Goal: Communication & Community: Answer question/provide support

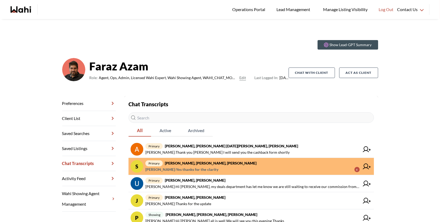
click at [268, 162] on span "primary Stannette Lindsay, Rajesh Kumar, Faraz" at bounding box center [252, 163] width 214 height 6
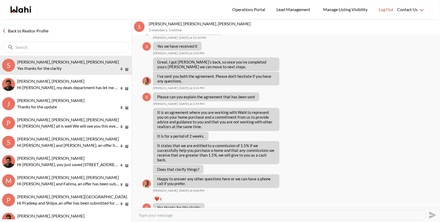
scroll to position [333, 0]
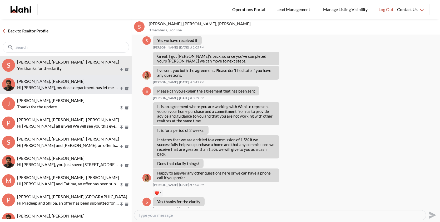
click at [80, 78] on button "Uday Kakkar, Faraz Hi Uday, my deals department has let me know we are still wa…" at bounding box center [66, 84] width 132 height 19
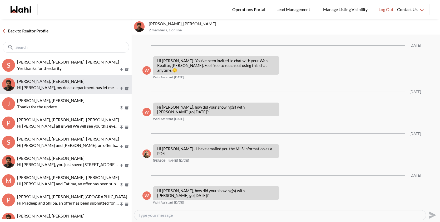
scroll to position [80, 0]
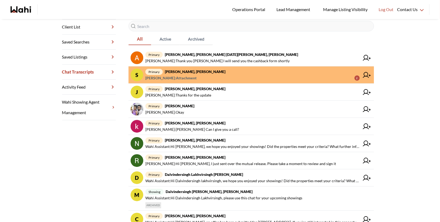
scroll to position [90, 0]
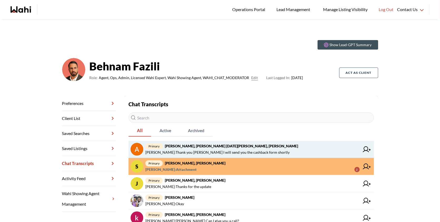
click at [254, 147] on span "primary Anwar Abamecha, Esma Dano, Michelle, Behnam" at bounding box center [252, 146] width 214 height 6
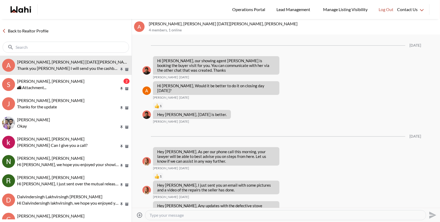
scroll to position [498, 0]
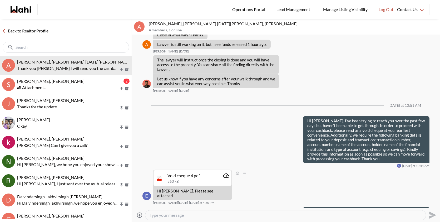
click at [189, 173] on div "Void cheque 4.pdf" at bounding box center [184, 175] width 32 height 5
click at [223, 173] on icon "Attachment" at bounding box center [226, 175] width 6 height 4
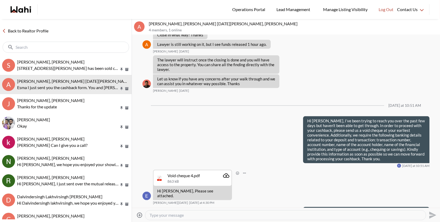
scroll to position [525, 0]
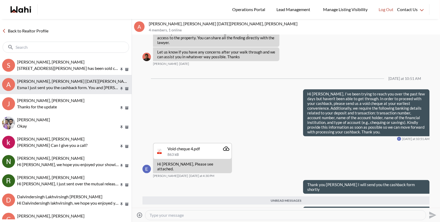
click at [63, 86] on p "Esma I just sent you the cashback form. You and [PERSON_NAME] need to sign it." at bounding box center [68, 87] width 102 height 6
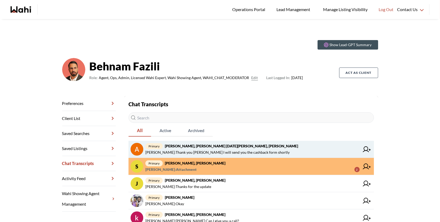
click at [197, 148] on span "primary [PERSON_NAME], [PERSON_NAME] [DATE][PERSON_NAME], [PERSON_NAME]" at bounding box center [252, 146] width 214 height 6
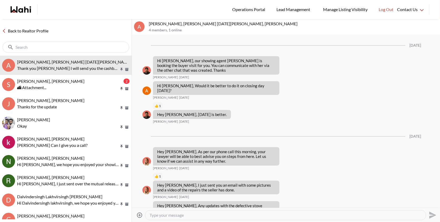
scroll to position [498, 0]
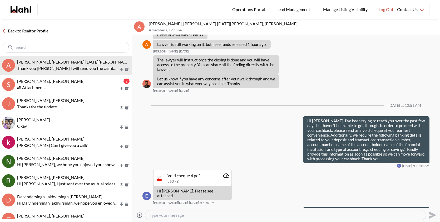
click at [192, 213] on textarea "Type your message" at bounding box center [286, 214] width 272 height 5
paste textarea "Esma I just sent you the cashback form. You and Anwatr need to sign it."
click at [251, 216] on textarea "Esma I just sent you the cashback form. You and Anwatr need to sign it." at bounding box center [286, 214] width 272 height 5
click at [301, 214] on textarea "Esma I just sent you the cashback form. You and Anwar need to sign it." at bounding box center [286, 214] width 272 height 5
type textarea "Esma I just sent you the cashback form. You and Anwar need to sign it."
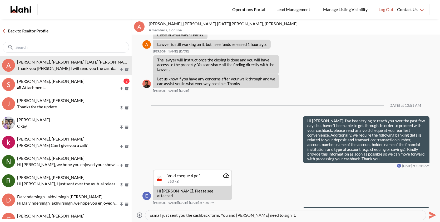
click at [434, 213] on icon "Send" at bounding box center [432, 215] width 8 height 8
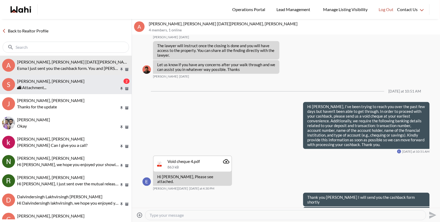
click at [67, 84] on div "[PERSON_NAME], [PERSON_NAME]" at bounding box center [69, 81] width 105 height 5
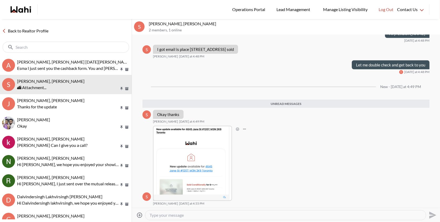
scroll to position [916, 0]
click at [191, 152] on img at bounding box center [193, 163] width 78 height 74
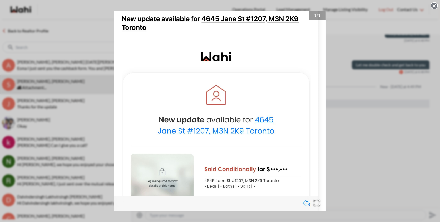
click at [356, 148] on div "1 / 1" at bounding box center [220, 111] width 440 height 222
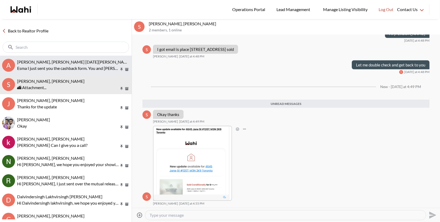
click at [63, 62] on span "[PERSON_NAME], [PERSON_NAME] [DATE][PERSON_NAME], [PERSON_NAME]" at bounding box center [91, 61] width 149 height 5
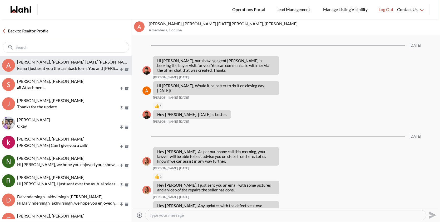
scroll to position [512, 0]
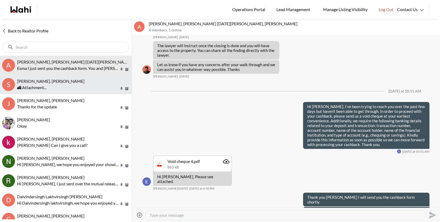
click at [68, 82] on div "[PERSON_NAME], [PERSON_NAME]" at bounding box center [73, 81] width 112 height 5
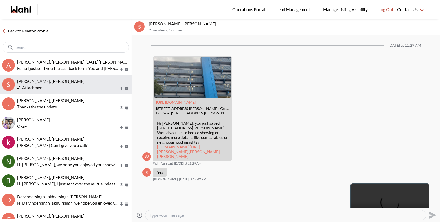
scroll to position [882, 0]
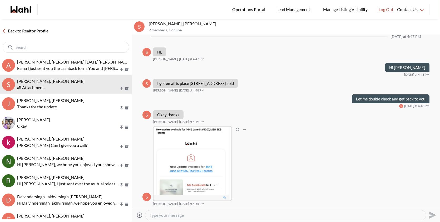
click at [210, 166] on img at bounding box center [193, 163] width 78 height 74
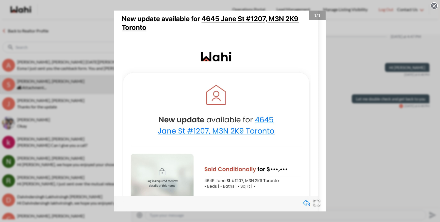
drag, startPoint x: 255, startPoint y: 119, endPoint x: 316, endPoint y: 4, distance: 130.1
click at [370, 57] on div "1 / 1" at bounding box center [220, 111] width 440 height 222
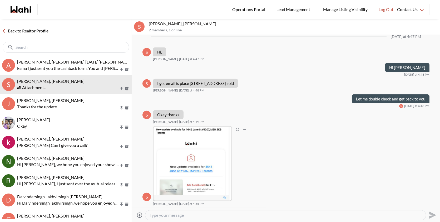
scroll to position [882, 0]
click at [161, 216] on textarea "Type your message" at bounding box center [286, 214] width 272 height 5
paste textarea "4645 Jane St #1207 has been sold conditionally to a different client. It’s not …"
click at [272, 214] on textarea "4645 Jane St #1207 has been sold conditionally to a different client. It’s not …" at bounding box center [286, 214] width 272 height 5
click at [397, 213] on textarea "4645 Jane St #1207 has been sold conditionally . It’s not firm yet, but it is c…" at bounding box center [286, 214] width 272 height 5
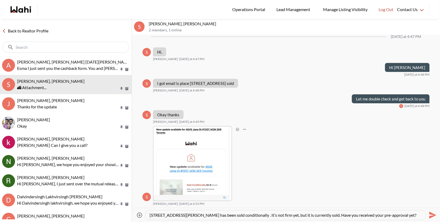
type textarea "[STREET_ADDRESS][PERSON_NAME] has been sold conditionally . It’s not firm yet, …"
click at [430, 216] on icon "Send" at bounding box center [432, 214] width 7 height 7
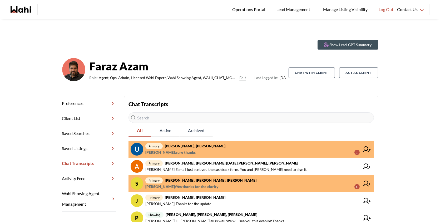
click at [266, 139] on div "Chat Transcripts All Active Archived primary Uday Kakkar, Faraz Uday Kakkar : s…" at bounding box center [252, 219] width 246 height 238
click at [262, 142] on link "primary Uday Kakkar, Faraz Uday Kakkar : sure thanks 1" at bounding box center [252, 149] width 246 height 17
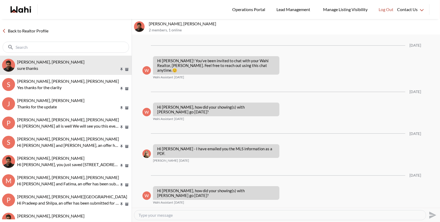
scroll to position [95, 0]
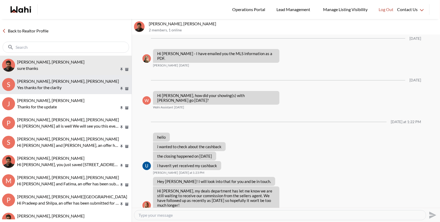
click at [85, 88] on p "Yes thanks for the clarity" at bounding box center [68, 87] width 102 height 6
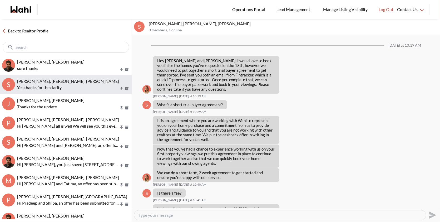
scroll to position [333, 0]
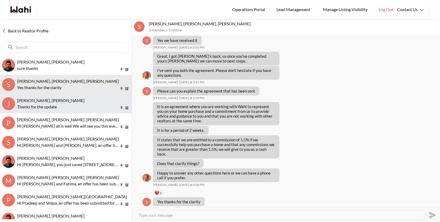
click at [72, 104] on p "Thanks for the update" at bounding box center [68, 107] width 102 height 6
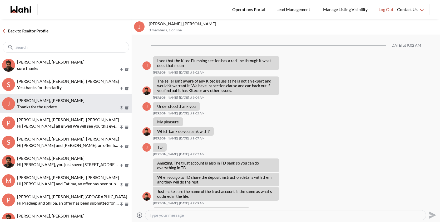
scroll to position [252, 0]
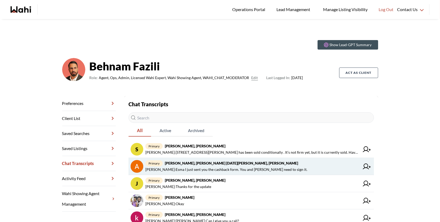
click at [231, 164] on strong "[PERSON_NAME], [PERSON_NAME] [DATE][PERSON_NAME], [PERSON_NAME]" at bounding box center [231, 163] width 133 height 4
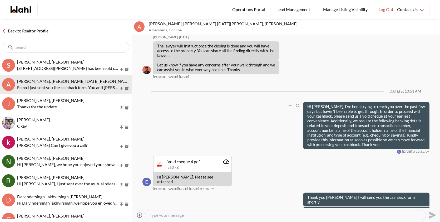
scroll to position [487, 0]
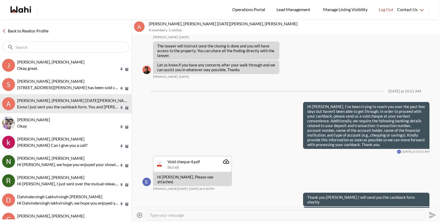
click at [231, 212] on div at bounding box center [285, 214] width 281 height 9
click at [215, 219] on div at bounding box center [285, 214] width 281 height 9
click at [209, 217] on textarea "Type your message" at bounding box center [286, 214] width 272 height 5
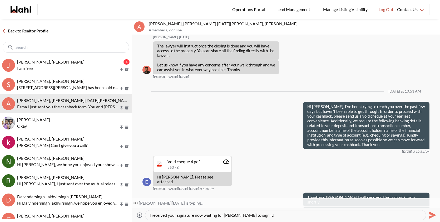
type textarea "I received your signature now waiting for [PERSON_NAME] to sign it!"
click at [433, 214] on icon "Send" at bounding box center [432, 214] width 7 height 7
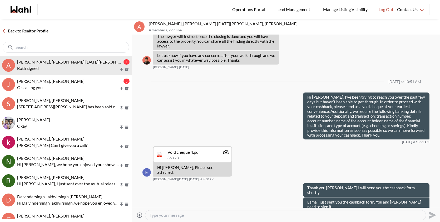
scroll to position [512, 0]
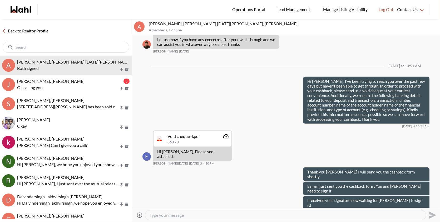
click at [192, 215] on textarea "Type your message" at bounding box center [286, 214] width 272 height 5
type textarea "All done"
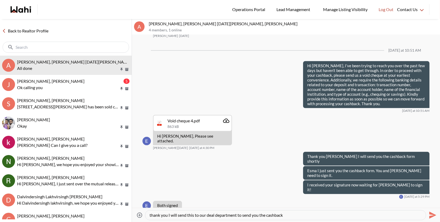
type textarea "thank you I will send this to our deal department to send you the cashback"
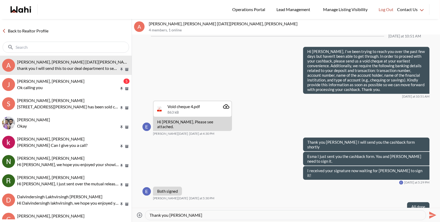
type textarea "Thank you [PERSON_NAME]"
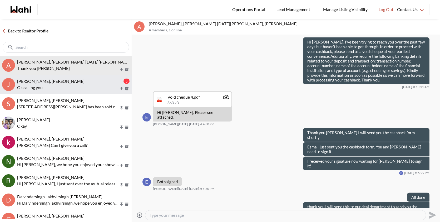
click at [88, 82] on div "[PERSON_NAME], [PERSON_NAME]" at bounding box center [69, 81] width 105 height 5
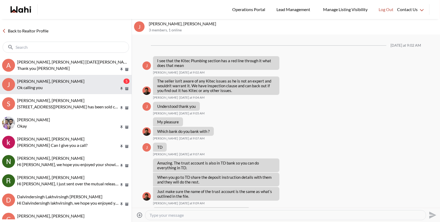
scroll to position [591, 0]
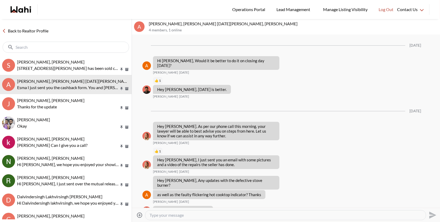
scroll to position [487, 0]
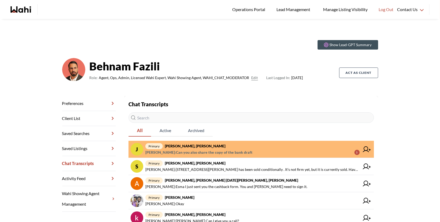
click at [297, 147] on span "primary [PERSON_NAME], [PERSON_NAME]" at bounding box center [252, 146] width 214 height 6
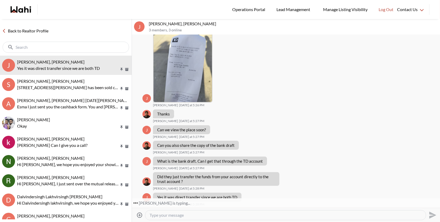
scroll to position [408, 0]
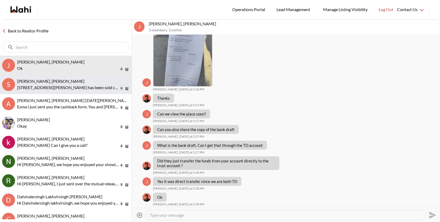
click at [56, 85] on p "[STREET_ADDRESS][PERSON_NAME] has been sold conditionally . It’s not firm yet, …" at bounding box center [68, 87] width 102 height 6
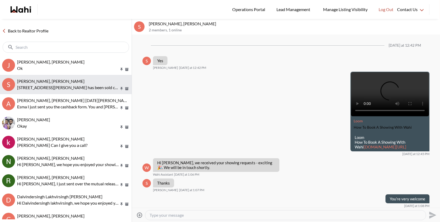
scroll to position [791, 0]
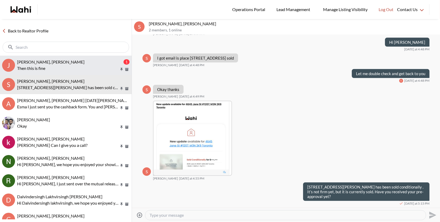
click at [79, 67] on p "Then this is fine" at bounding box center [68, 68] width 102 height 6
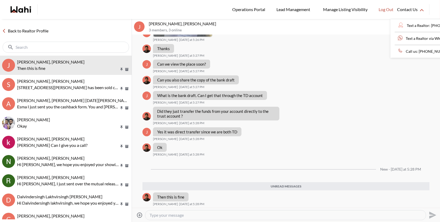
scroll to position [433, 0]
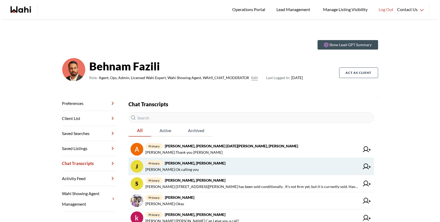
click at [217, 165] on span "primary Josh Hortaleza, Faraz, Behnam" at bounding box center [252, 163] width 214 height 6
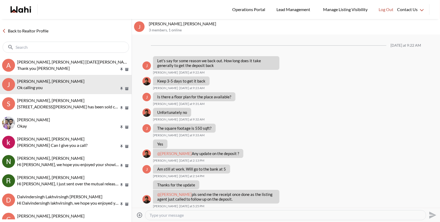
scroll to position [294, 0]
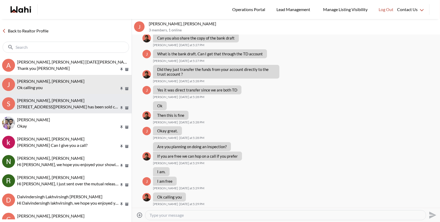
click at [66, 105] on p "4645 Jane St #1207 has been sold conditionally . It’s not firm yet, but it is c…" at bounding box center [68, 107] width 102 height 6
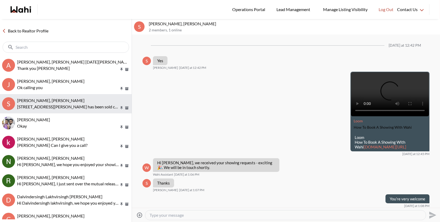
scroll to position [791, 0]
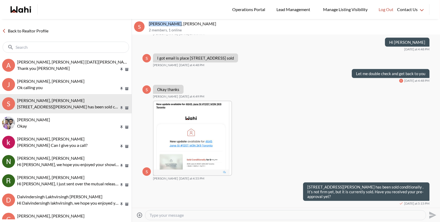
drag, startPoint x: 175, startPoint y: 23, endPoint x: 148, endPoint y: 23, distance: 27.1
click at [148, 23] on div "S Suzie Persaud, Behnam 2 members , 1 online" at bounding box center [286, 27] width 308 height 16
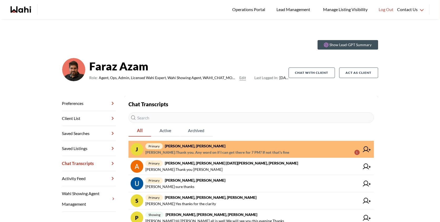
click at [227, 149] on span "Josh Hortaleza : Thank you. Any word on if I can get there for 7 PM? If not tha…" at bounding box center [217, 152] width 144 height 6
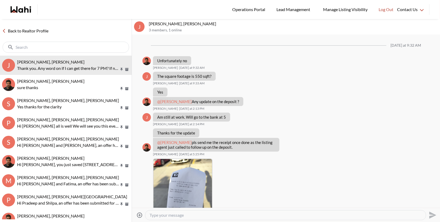
scroll to position [327, 0]
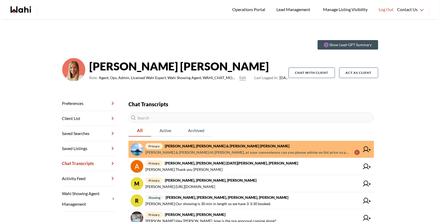
click at [250, 150] on span "Jason & Lauryn Vaz-Brown : Hi Michelle, at your convenience can you please advi…" at bounding box center [247, 152] width 205 height 6
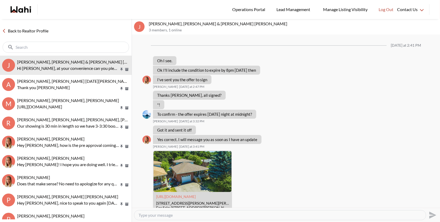
scroll to position [715, 0]
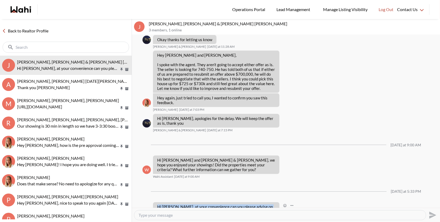
drag, startPoint x: 272, startPoint y: 197, endPoint x: 156, endPoint y: 184, distance: 116.8
click at [156, 202] on div "Hi Michelle, at your convenience can you please advise on list price vs project…" at bounding box center [216, 213] width 126 height 23
copy p "Hi Michelle, at your convenience can you please advise on list price vs project…"
drag, startPoint x: 159, startPoint y: 23, endPoint x: 147, endPoint y: 24, distance: 12.1
click at [147, 24] on div "J Jason Brown, Jason & Lauryn Vaz-Brown, Michelle 3 members , 1 online" at bounding box center [286, 27] width 308 height 16
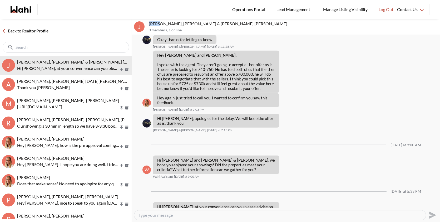
copy p "Jason"
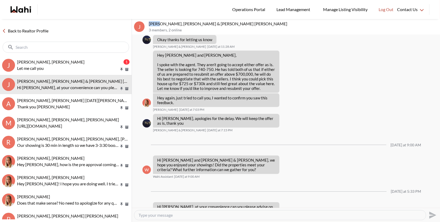
click at [179, 214] on textarea "Type your message" at bounding box center [280, 214] width 283 height 5
paste textarea "Hi Jason, absolutely—I’ll call the listing agent and get back to you as soon as…"
click at [180, 214] on textarea "Hi Jason, absolutely—I’ll call the listing agent and get back to you as soon as…" at bounding box center [280, 214] width 283 height 5
click at [178, 215] on textarea "Hi Jason, absolutely—I’ll call the listing agent and get back to you as soon as…" at bounding box center [280, 214] width 283 height 5
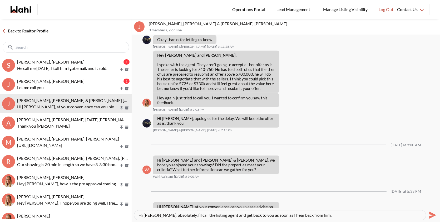
paste textarea "Let me just look at the listing and see if they have an offer date or not."
click at [177, 215] on textarea "Hi Jason, absolutely,Let me just look at the listing and see if they have an of…" at bounding box center [280, 214] width 283 height 5
click at [302, 215] on textarea "Hi Jason, absolutely, let me just look at the listing and see if they have an o…" at bounding box center [280, 214] width 283 height 5
type textarea "Hi [PERSON_NAME], absolutely, let me just look at the listing and see if they h…"
click at [363, 218] on div "Hi [PERSON_NAME], absolutely, let me just look at the listing and see if they h…" at bounding box center [280, 214] width 292 height 9
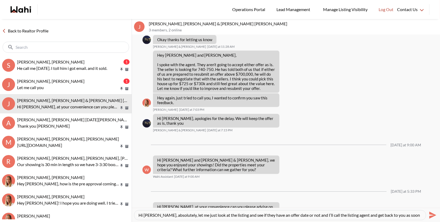
click at [367, 215] on textarea "Hi [PERSON_NAME], absolutely, let me just look at the listing and see if they h…" at bounding box center [280, 214] width 283 height 5
click at [436, 214] on icon "Send" at bounding box center [432, 215] width 8 height 8
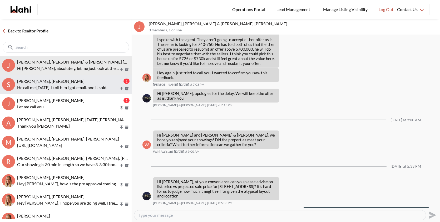
click at [73, 85] on p "He call me today. I toll him i got email. and it sold." at bounding box center [68, 87] width 102 height 6
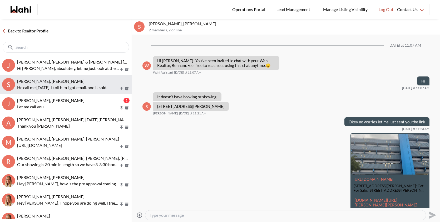
scroll to position [1137, 0]
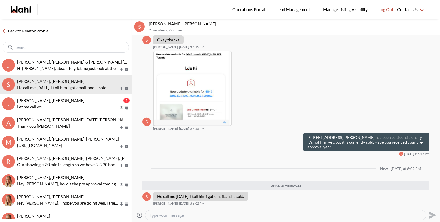
click at [163, 217] on textarea "Type your message" at bounding box center [286, 214] width 272 height 5
type textarea "o"
type textarea "Okey I will call you in 15 minutes"
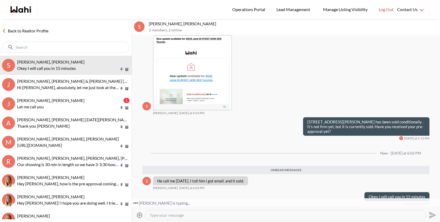
scroll to position [1140, 0]
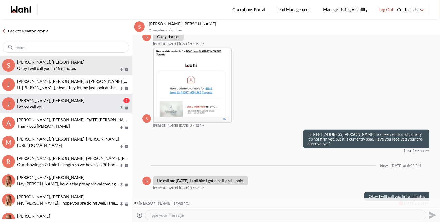
click at [83, 100] on div "Josh Hortaleza, Faraz, Behnam" at bounding box center [69, 100] width 105 height 5
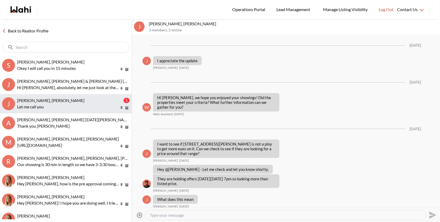
scroll to position [1903, 0]
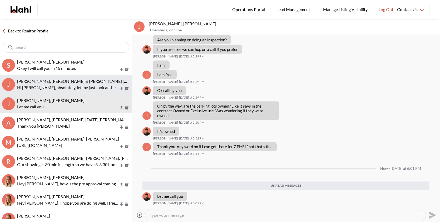
click at [91, 83] on span "[PERSON_NAME], [PERSON_NAME] & [PERSON_NAME] [PERSON_NAME]" at bounding box center [86, 81] width 139 height 5
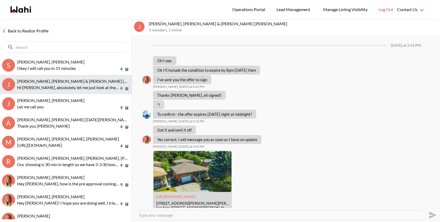
scroll to position [740, 0]
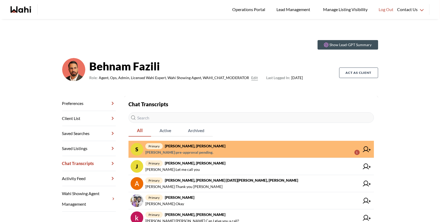
click at [229, 145] on span "primary Suzie Persaud, Behnam" at bounding box center [252, 146] width 214 height 6
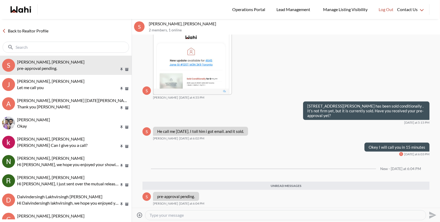
scroll to position [735, 0]
drag, startPoint x: 175, startPoint y: 23, endPoint x: 148, endPoint y: 22, distance: 27.2
click at [148, 22] on div "S Suzie Persaud, Behnam 2 members , 1 online" at bounding box center [286, 27] width 308 height 16
copy p "Suzie Persaud"
click at [210, 195] on button "Open Message Actions Menu" at bounding box center [211, 195] width 7 height 7
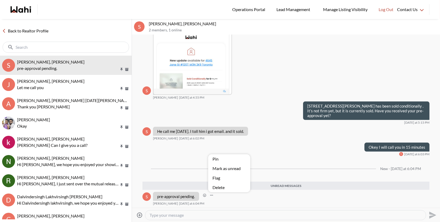
click at [204, 196] on div "Pin Mark as unread Flag Delete" at bounding box center [286, 121] width 308 height 173
click at [182, 217] on textarea "Type your message" at bounding box center [286, 214] width 272 height 5
type textarea "Calling now"
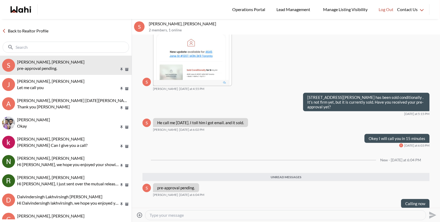
scroll to position [738, 0]
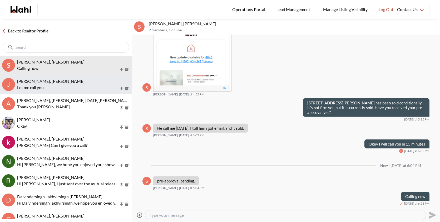
click at [57, 82] on span "[PERSON_NAME], [PERSON_NAME]" at bounding box center [50, 81] width 67 height 5
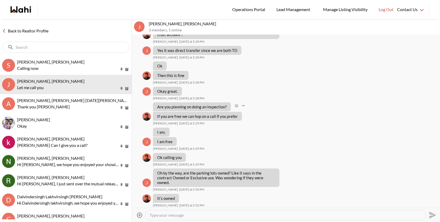
scroll to position [293, 0]
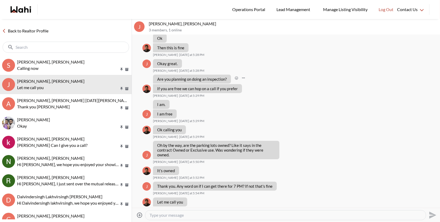
click at [365, 79] on div "Are you planning on doing an inspection? Faraz Azam Today at 5:29 PM" at bounding box center [286, 79] width 287 height 9
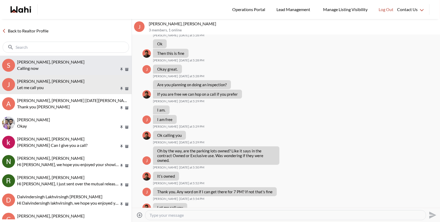
click at [103, 61] on div "Suzie Persaud, Behnam" at bounding box center [73, 61] width 112 height 5
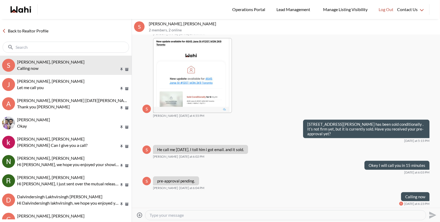
scroll to position [717, 0]
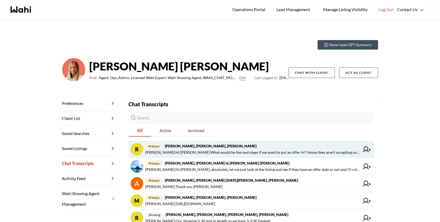
click at [236, 151] on span "Amber F : Hi [PERSON_NAME] What would be the next steps if we want to put an of…" at bounding box center [252, 152] width 214 height 6
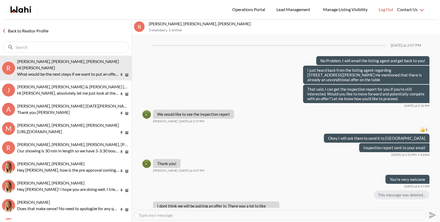
scroll to position [479, 0]
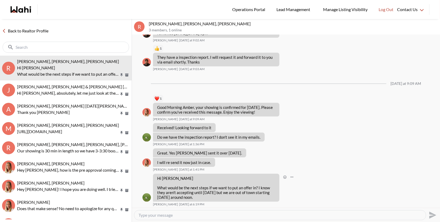
click at [197, 197] on p "What would be the next steps if we want to put an offer in? I know they aren't …" at bounding box center [216, 192] width 118 height 14
drag, startPoint x: 201, startPoint y: 197, endPoint x: 158, endPoint y: 177, distance: 47.7
click at [158, 177] on div "Hi [PERSON_NAME] What would be the next steps if we want to put an offer in? I …" at bounding box center [216, 188] width 118 height 24
copy div "Hi [PERSON_NAME] What would be the next steps if we want to put an offer in? I …"
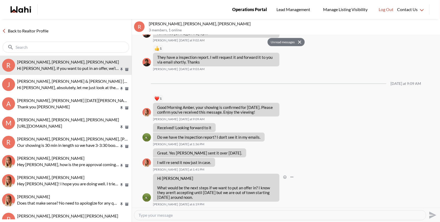
scroll to position [532, 0]
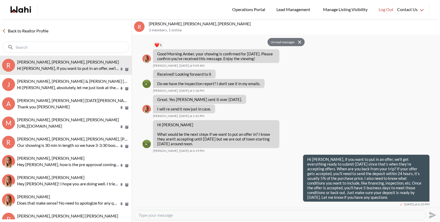
click at [288, 41] on button "Unread messages" at bounding box center [282, 42] width 29 height 8
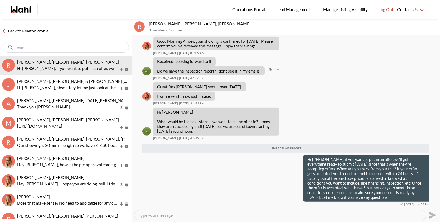
scroll to position [545, 0]
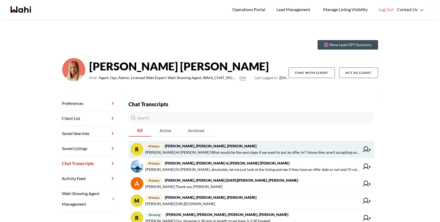
click at [208, 145] on strong "[PERSON_NAME], [PERSON_NAME], [PERSON_NAME]" at bounding box center [211, 146] width 92 height 4
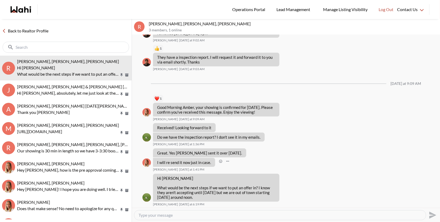
scroll to position [479, 0]
click at [185, 215] on textarea "Type your message" at bounding box center [280, 214] width 283 height 5
paste textarea "if you want to put in an offer, we’ll get everything ready to submit on Monday …"
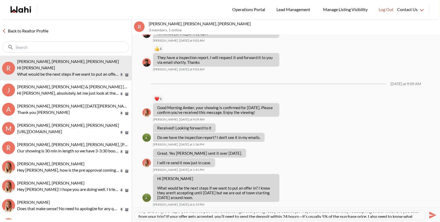
scroll to position [4, 0]
click at [295, 216] on textarea "Hi Amber, if you want to put in an offer, we’ll get everything ready to submit …" at bounding box center [280, 214] width 283 height 5
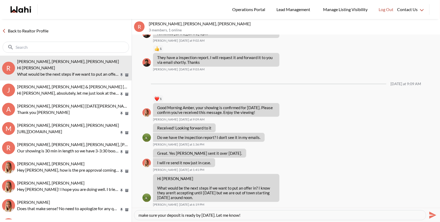
click at [254, 213] on textarea "Hi Amber, if you want to put in an offer, we’ll get everything ready to submit …" at bounding box center [280, 214] width 283 height 5
type textarea "Hi Amber, if you want to put in an offer, we’ll get everything ready to submit …"
click at [432, 212] on icon "Send" at bounding box center [432, 215] width 8 height 8
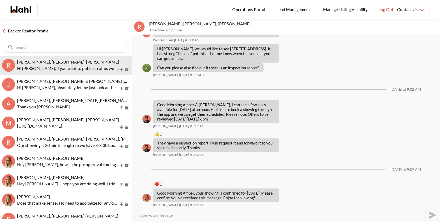
scroll to position [903, 0]
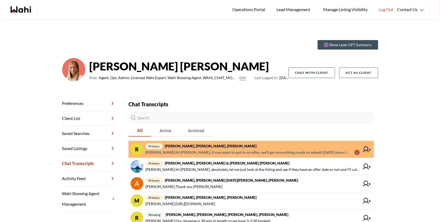
click at [222, 145] on strong "[PERSON_NAME], [PERSON_NAME], [PERSON_NAME]" at bounding box center [211, 146] width 92 height 4
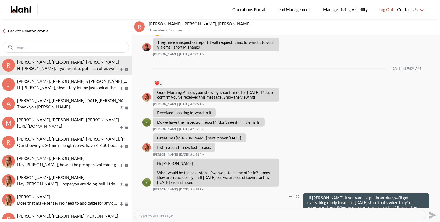
scroll to position [523, 0]
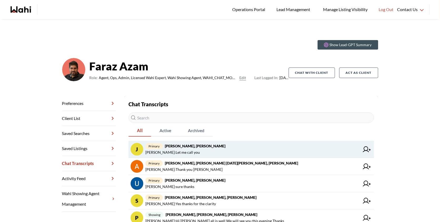
click at [283, 153] on span "Faraz Azam : Let me call you" at bounding box center [252, 152] width 214 height 6
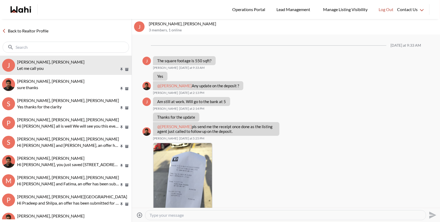
scroll to position [294, 0]
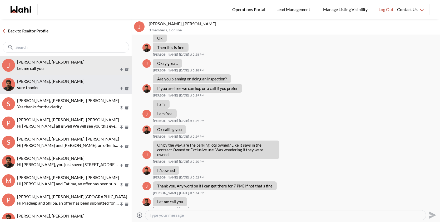
click at [62, 83] on div "Uday Kakkar, Faraz" at bounding box center [73, 81] width 112 height 5
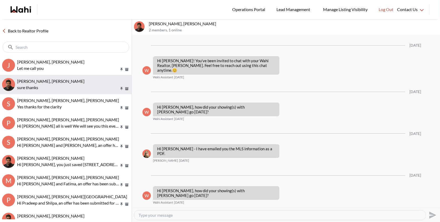
scroll to position [95, 0]
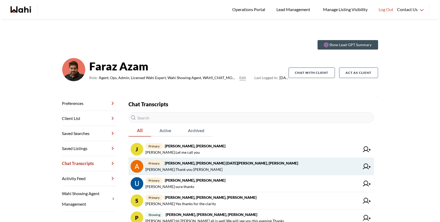
click at [263, 171] on span "[PERSON_NAME] : Thank you [PERSON_NAME]" at bounding box center [252, 169] width 214 height 6
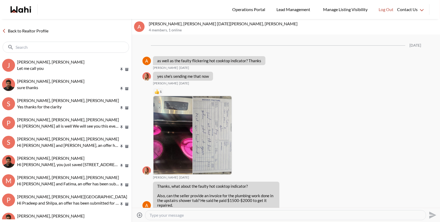
scroll to position [427, 0]
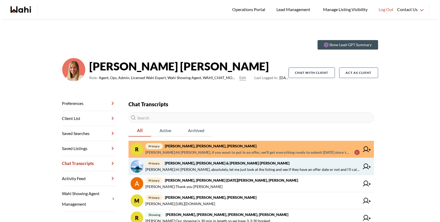
click at [268, 168] on span "[PERSON_NAME] : Hi [PERSON_NAME], absolutely, let me just look at the listing a…" at bounding box center [252, 169] width 214 height 6
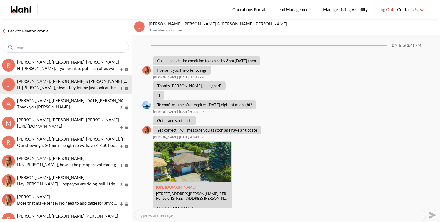
scroll to position [730, 0]
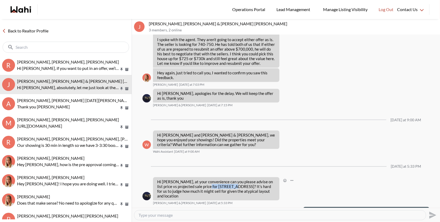
drag, startPoint x: 227, startPoint y: 166, endPoint x: 203, endPoint y: 164, distance: 24.4
click at [202, 179] on p "Hi [PERSON_NAME], at your convenience can you please advise on list price vs pr…" at bounding box center [216, 188] width 118 height 19
copy p "[STREET_ADDRESS]"
click at [204, 215] on textarea "Type your message" at bounding box center [280, 214] width 283 height 5
paste textarea "Hi Jason, I just spoke with the listing agent—there’s no official offer date fo…"
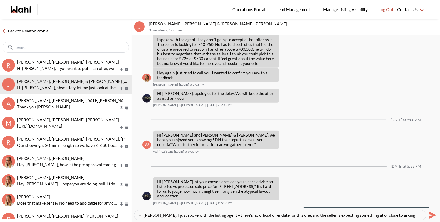
click at [219, 215] on textarea "Hi Jason, I just spoke with the listing agent—there’s no official offer date fo…" at bounding box center [280, 214] width 283 height 5
click at [247, 215] on textarea "Hi Jason, I just spoke with the listing agent there’s no official offer date fo…" at bounding box center [280, 214] width 283 height 5
click at [144, 214] on textarea "Hi Jason, I just spoke with the listing agent there’s no offer date for this on…" at bounding box center [280, 214] width 283 height 5
type textarea "Jason, I just spoke with the listing agent there’s no offer date for this one, …"
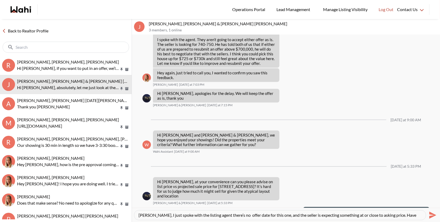
click at [428, 213] on icon "Send" at bounding box center [432, 215] width 8 height 8
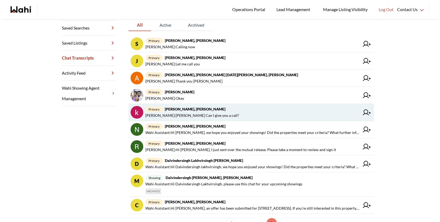
scroll to position [111, 0]
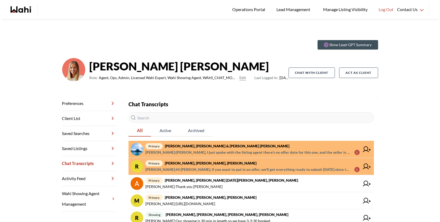
click at [202, 145] on strong "Jason Brown, Jason & Lauryn Vaz-Brown, Michelle" at bounding box center [227, 146] width 125 height 4
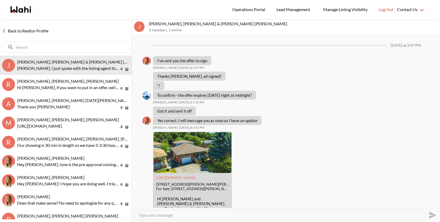
scroll to position [744, 0]
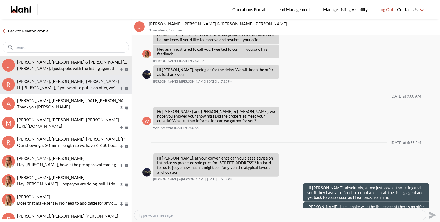
click at [52, 85] on p "Hi Amber, if you want to put in an offer, we’ll get everything ready to submit …" at bounding box center [68, 87] width 102 height 6
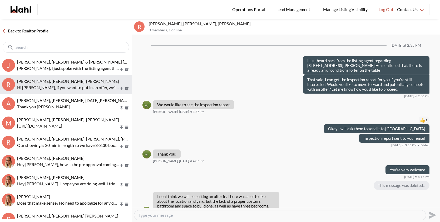
scroll to position [523, 0]
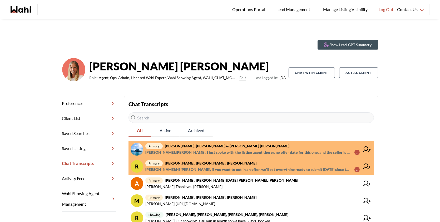
click at [243, 150] on span "Behnam Fazili : Jason, I just spoke with the listing agent there’s no offer dat…" at bounding box center [247, 152] width 205 height 6
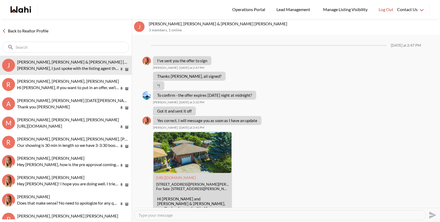
scroll to position [744, 0]
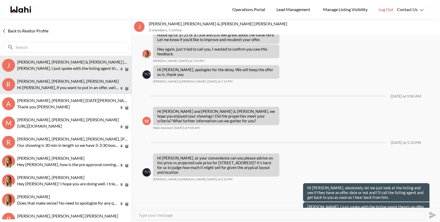
click at [86, 91] on button "R [PERSON_NAME], [PERSON_NAME], [PERSON_NAME] Hi [PERSON_NAME], if you want to …" at bounding box center [66, 84] width 132 height 19
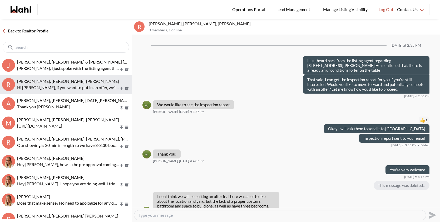
scroll to position [523, 0]
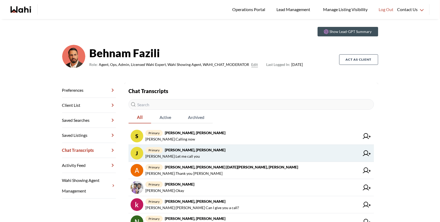
scroll to position [13, 0]
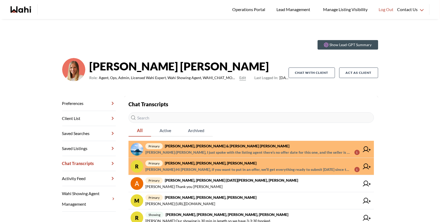
click at [227, 148] on span "primary [PERSON_NAME], [PERSON_NAME] & [PERSON_NAME] [PERSON_NAME]" at bounding box center [252, 146] width 214 height 6
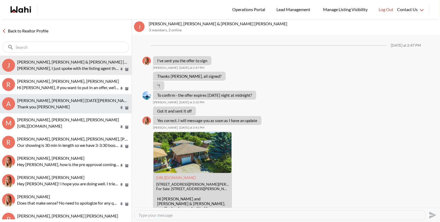
scroll to position [744, 0]
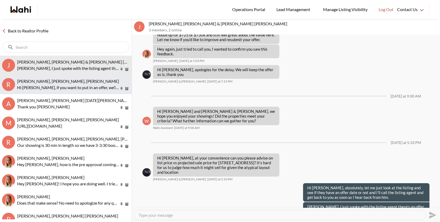
click at [79, 84] on p "Hi [PERSON_NAME], if you want to put in an offer, we’ll get everything ready to…" at bounding box center [68, 87] width 102 height 6
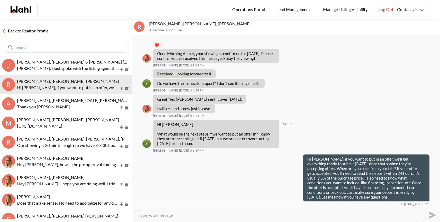
scroll to position [523, 0]
click at [293, 157] on button "Open Message Actions Menu" at bounding box center [290, 158] width 7 height 7
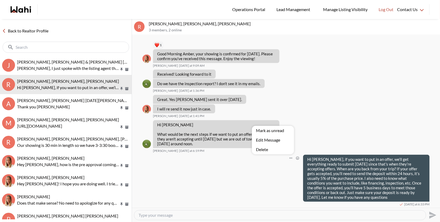
click at [280, 140] on button "Edit Message" at bounding box center [273, 139] width 42 height 9
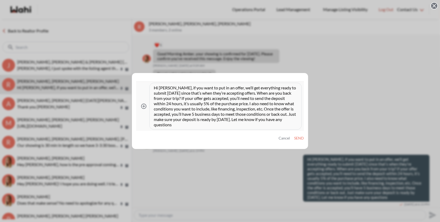
click at [288, 113] on textarea "Hi Amber, if you want to put in an offer, we’ll get everything ready to submit …" at bounding box center [225, 106] width 143 height 42
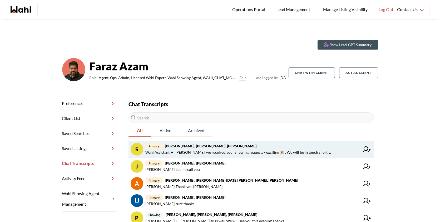
click at [256, 146] on span "primary Stannette Lindsay, Rajesh Kumar, Faraz" at bounding box center [252, 146] width 214 height 6
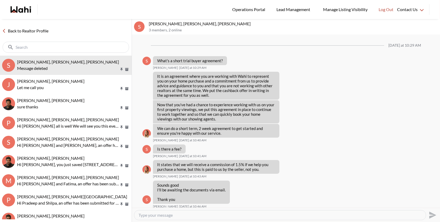
scroll to position [300, 0]
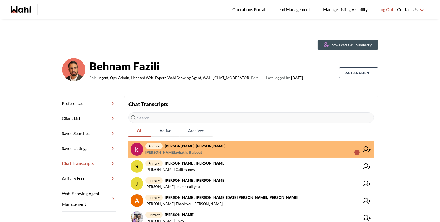
click at [205, 146] on span "primary [PERSON_NAME], [PERSON_NAME]" at bounding box center [252, 146] width 214 height 6
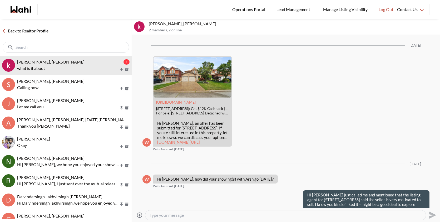
scroll to position [1051, 0]
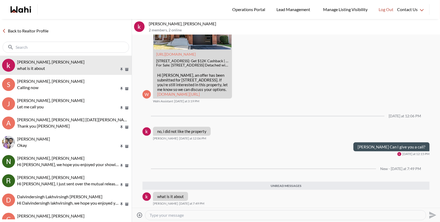
click at [186, 216] on textarea "Type your message" at bounding box center [286, 214] width 272 height 5
type textarea "It is regarding your showings, please let me know"
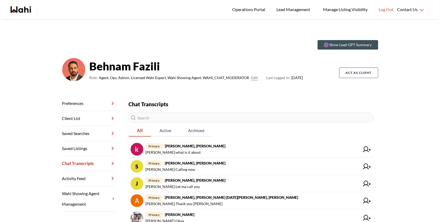
click at [218, 152] on span "khalid Alvi : what is it about" at bounding box center [252, 152] width 214 height 6
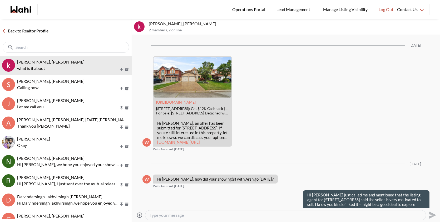
scroll to position [1017, 0]
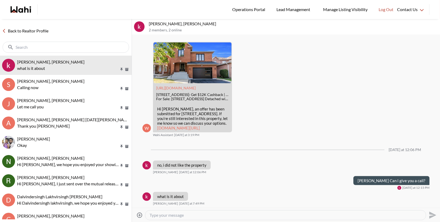
click at [182, 214] on textarea "Type your message" at bounding box center [286, 214] width 272 height 5
type textarea "It is regarding your showings, please let me know when is a good time to talk a…"
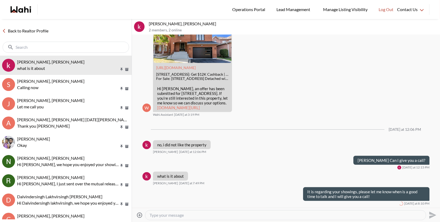
scroll to position [1038, 0]
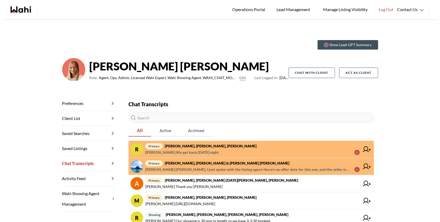
click at [247, 145] on span "primary Rory Fairweather, Amber F, Michelle" at bounding box center [252, 146] width 214 height 6
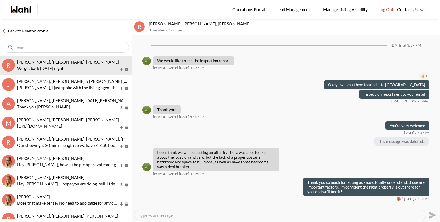
scroll to position [528, 0]
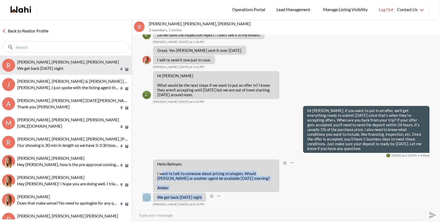
drag, startPoint x: 201, startPoint y: 198, endPoint x: 163, endPoint y: 175, distance: 44.1
click at [160, 163] on p "Hello Behnam." at bounding box center [216, 163] width 118 height 5
drag, startPoint x: 158, startPoint y: 163, endPoint x: 192, endPoint y: 194, distance: 46.1
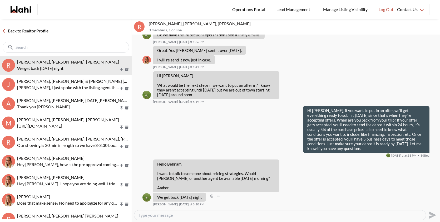
click at [203, 197] on div "We get back Sunday night" at bounding box center [179, 197] width 53 height 9
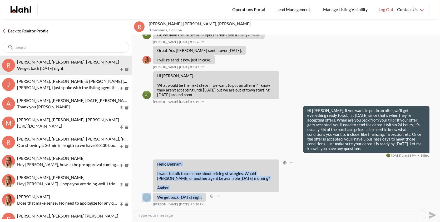
drag, startPoint x: 203, startPoint y: 197, endPoint x: 158, endPoint y: 160, distance: 59.0
copy ul "Hello Behnam. I want to talk to someone about pricing strategies. Would Michell…"
click at [164, 216] on textarea "Type your message" at bounding box center [280, 214] width 283 height 5
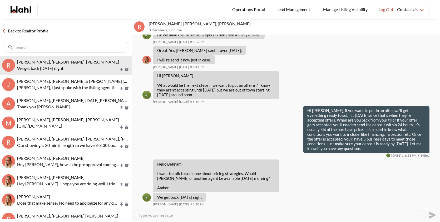
paste textarea "Hi Amber, yes—tomorrow morning works perfectly. Just so you know, whoever you’r…"
click at [167, 215] on textarea "Hi Amber, yes—tomorrow morning works perfectly. Just so you know, whoever you’r…" at bounding box center [280, 214] width 283 height 5
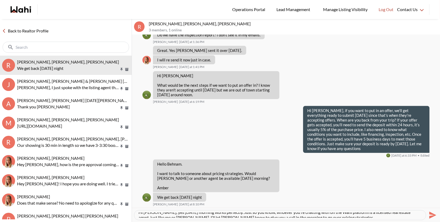
scroll to position [5, 0]
type textarea "Hi Amber, yes tomorrow morning works perfectly. Just so you know, whoever you’r…"
click at [435, 214] on icon "Send" at bounding box center [432, 215] width 8 height 8
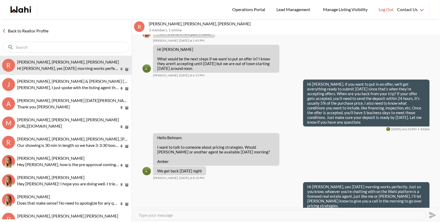
scroll to position [558, 0]
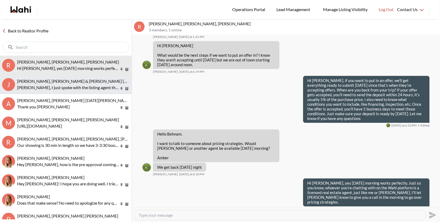
click at [96, 89] on p "Jason, I just spoke with the listing agent there’s no offer date for this one, …" at bounding box center [68, 87] width 102 height 6
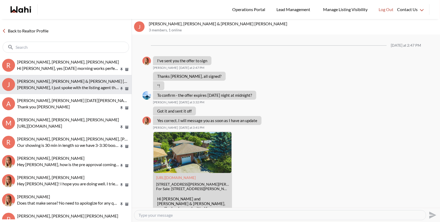
scroll to position [744, 0]
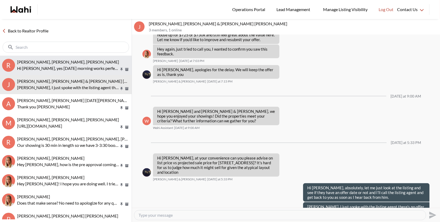
click at [81, 65] on p "Hi [PERSON_NAME], yes [DATE] morning works perfectly. Just so you know, whoever…" at bounding box center [68, 68] width 102 height 6
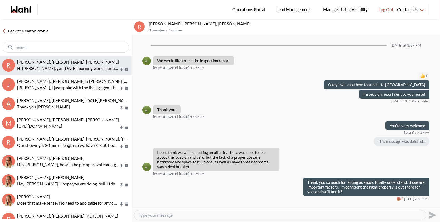
scroll to position [558, 0]
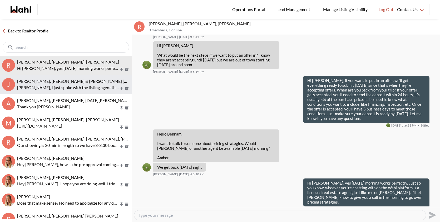
click at [56, 85] on p "[PERSON_NAME], I just spoke with the listing agent there’s no offer date for th…" at bounding box center [68, 87] width 102 height 6
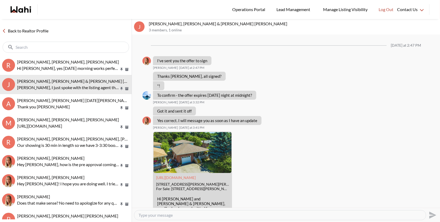
scroll to position [744, 0]
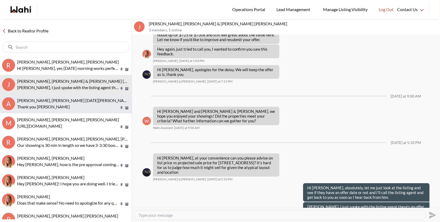
click at [55, 109] on p "Thank you [PERSON_NAME]" at bounding box center [68, 107] width 102 height 6
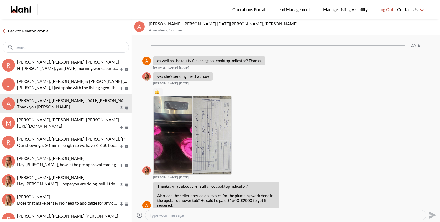
scroll to position [427, 0]
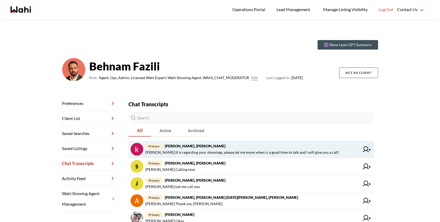
click at [272, 149] on span "[PERSON_NAME] : It is regarding your showings, please let me know when is a goo…" at bounding box center [242, 152] width 194 height 6
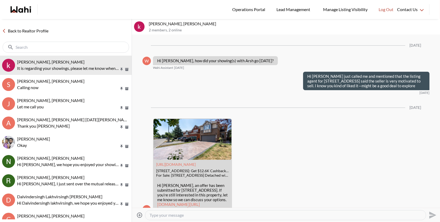
scroll to position [900, 0]
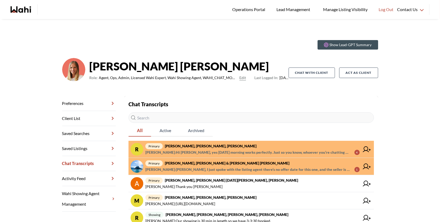
click at [207, 148] on span "primary [PERSON_NAME], [PERSON_NAME], [PERSON_NAME]" at bounding box center [252, 146] width 214 height 6
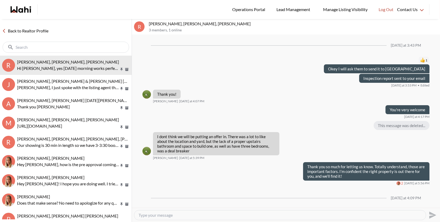
scroll to position [542, 0]
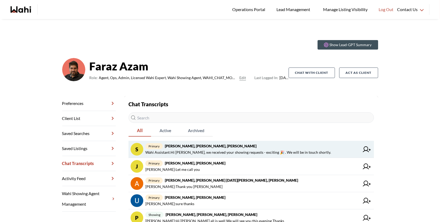
click at [308, 146] on span "primary [PERSON_NAME], [PERSON_NAME], [PERSON_NAME]" at bounding box center [252, 146] width 214 height 6
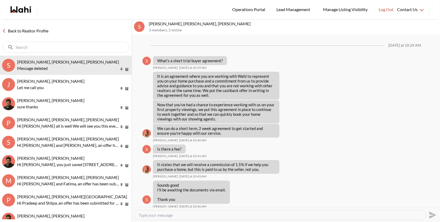
scroll to position [300, 0]
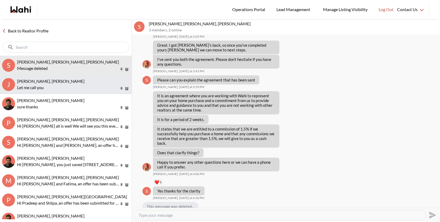
click at [50, 77] on button "J [PERSON_NAME], [PERSON_NAME] Let me call you" at bounding box center [66, 84] width 132 height 19
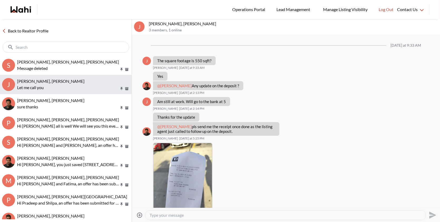
scroll to position [294, 0]
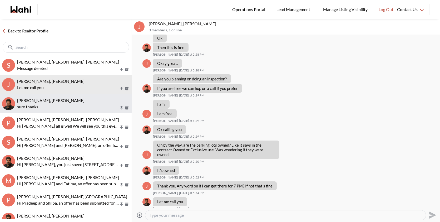
click at [51, 96] on button "[PERSON_NAME], [PERSON_NAME] sure thanks" at bounding box center [66, 103] width 132 height 19
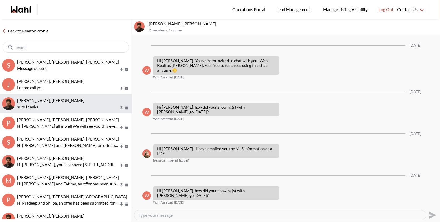
scroll to position [95, 0]
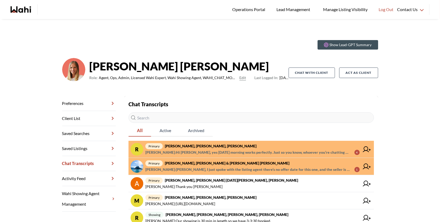
click at [253, 149] on span "primary Rory Fairweather, Amber F, Michelle" at bounding box center [252, 146] width 214 height 6
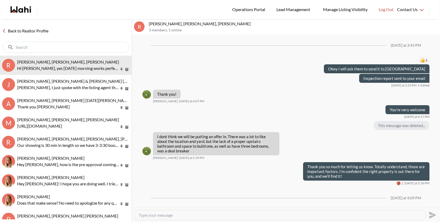
scroll to position [542, 0]
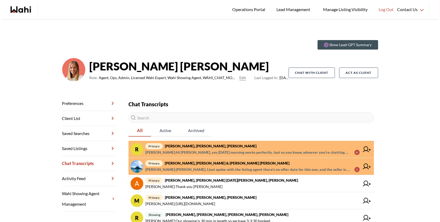
click at [204, 166] on span "Behnam Fazili : Jason, I just spoke with the listing agent there’s no offer dat…" at bounding box center [247, 169] width 205 height 6
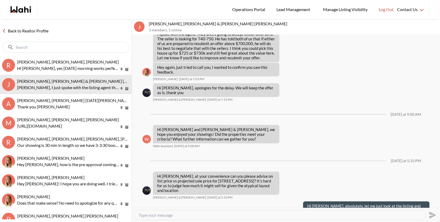
scroll to position [744, 0]
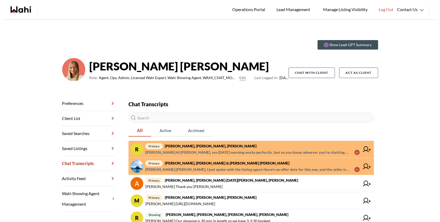
click at [306, 149] on span "primary Rory Fairweather, Amber F, Michelle" at bounding box center [252, 146] width 214 height 6
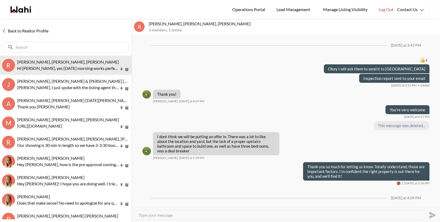
scroll to position [542, 0]
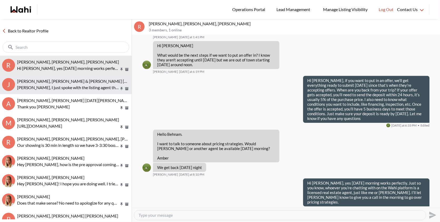
click at [91, 83] on span "Jason Brown, Jason & Lauryn Vaz-Brown, Michelle" at bounding box center [86, 81] width 139 height 5
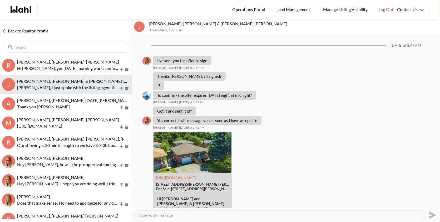
scroll to position [744, 0]
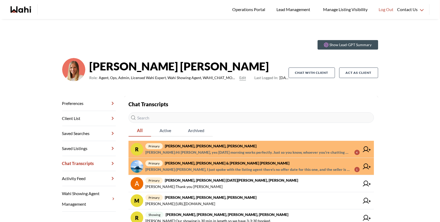
click at [241, 146] on span "primary Rory Fairweather, Amber F, Michelle" at bounding box center [252, 146] width 214 height 6
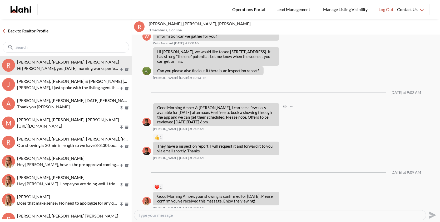
scroll to position [321, 0]
click at [215, 55] on p "Hi Michelle, we would like to see 179 Pacific Ave ASAP. It has strong "the one"…" at bounding box center [216, 57] width 118 height 14
drag, startPoint x: 215, startPoint y: 56, endPoint x: 242, endPoint y: 57, distance: 26.9
click at [242, 57] on p "Hi Michelle, we would like to see 179 Pacific Ave ASAP. It has strong "the one"…" at bounding box center [216, 57] width 118 height 14
click at [237, 55] on p "Hi Michelle, we would like to see 179 Pacific Ave ASAP. It has strong "the one"…" at bounding box center [216, 57] width 118 height 14
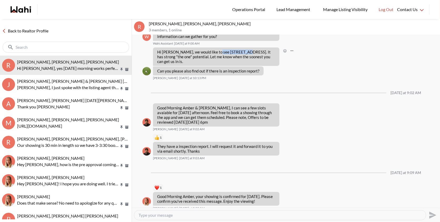
drag, startPoint x: 240, startPoint y: 56, endPoint x: 215, endPoint y: 55, distance: 25.3
click at [214, 55] on p "Hi Michelle, we would like to see 179 Pacific Ave ASAP. It has strong "the one"…" at bounding box center [216, 57] width 118 height 14
copy p "179 Pacific Ave"
